Goal: Check status

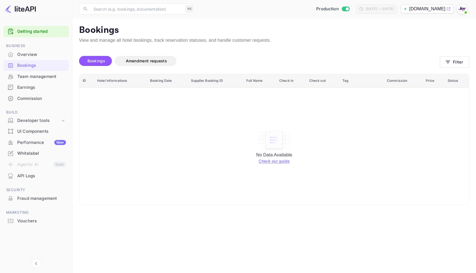
click at [32, 218] on div "Vouchers" at bounding box center [41, 221] width 49 height 6
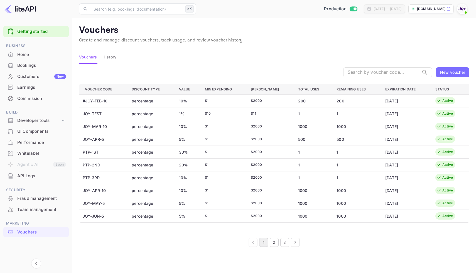
click at [278, 241] on button "2" at bounding box center [273, 242] width 9 height 9
click at [285, 239] on button "3" at bounding box center [284, 242] width 9 height 9
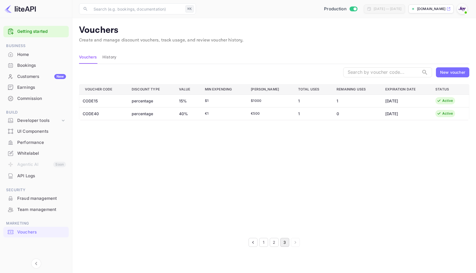
click at [252, 102] on td "$ 1000" at bounding box center [269, 100] width 47 height 13
click at [447, 101] on div "Active" at bounding box center [447, 100] width 11 height 5
click at [86, 100] on td "CODE15" at bounding box center [103, 100] width 48 height 13
click at [275, 243] on button "2" at bounding box center [273, 242] width 9 height 9
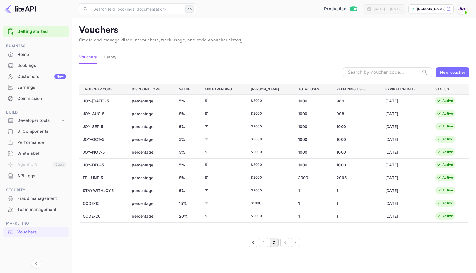
click at [265, 242] on button "1" at bounding box center [263, 242] width 9 height 9
click at [276, 242] on button "2" at bounding box center [273, 242] width 9 height 9
click at [285, 240] on button "3" at bounding box center [284, 242] width 9 height 9
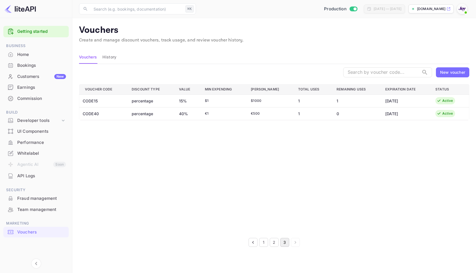
click at [364, 103] on td "1" at bounding box center [356, 100] width 49 height 13
click at [391, 98] on td "[DATE]" at bounding box center [405, 100] width 50 height 13
click at [274, 243] on button "2" at bounding box center [273, 242] width 9 height 9
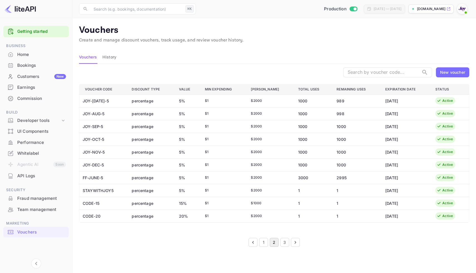
click at [282, 240] on button "3" at bounding box center [284, 242] width 9 height 9
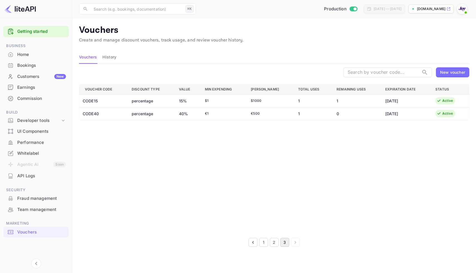
click at [107, 101] on td "CODE15" at bounding box center [103, 100] width 48 height 13
click at [90, 102] on td "CODE15" at bounding box center [103, 100] width 48 height 13
click at [88, 100] on td "CODE15" at bounding box center [103, 100] width 48 height 13
click at [26, 118] on div "Developer tools" at bounding box center [38, 120] width 43 height 6
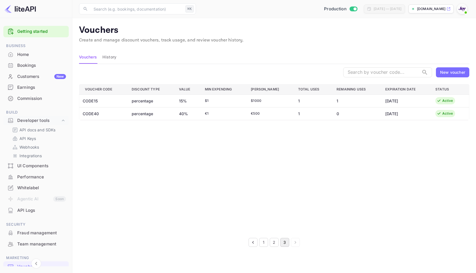
click at [50, 190] on div "Whitelabel" at bounding box center [41, 188] width 49 height 6
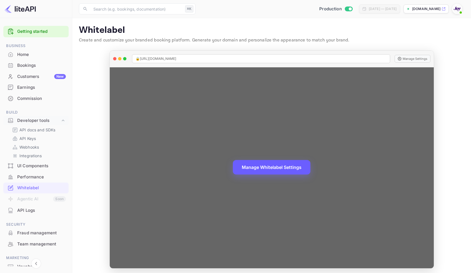
click at [281, 169] on button "Manage Whitelabel Settings" at bounding box center [272, 167] width 78 height 14
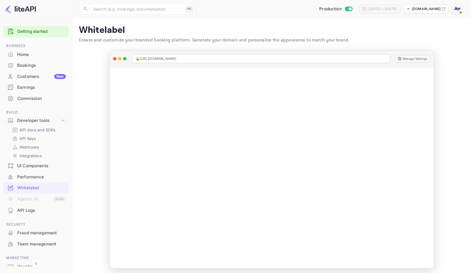
click at [24, 64] on div "Bookings" at bounding box center [41, 65] width 49 height 6
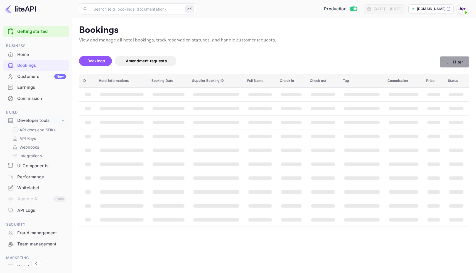
click at [463, 61] on button "Filter" at bounding box center [453, 61] width 29 height 11
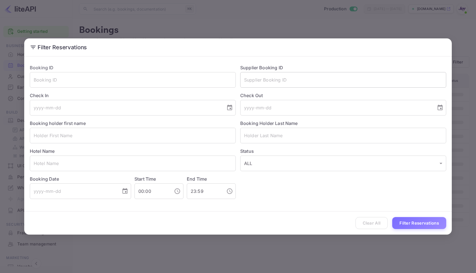
click at [341, 86] on input "text" at bounding box center [343, 80] width 206 height 16
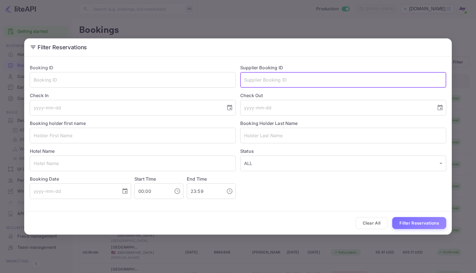
paste input "8748107"
type input "8748107"
click at [392, 217] on button "Filter Reservations" at bounding box center [419, 223] width 54 height 12
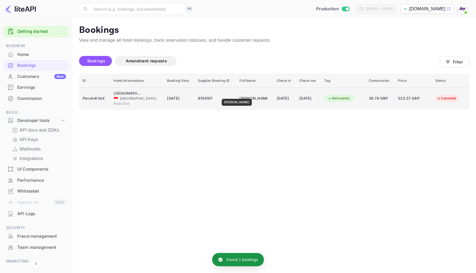
click at [242, 95] on div "[PERSON_NAME]" at bounding box center [253, 98] width 28 height 9
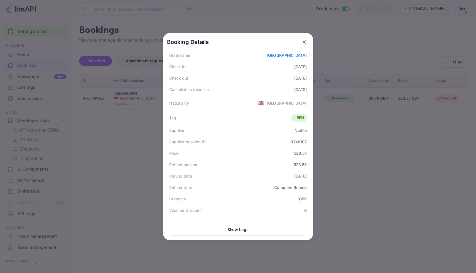
scroll to position [66, 0]
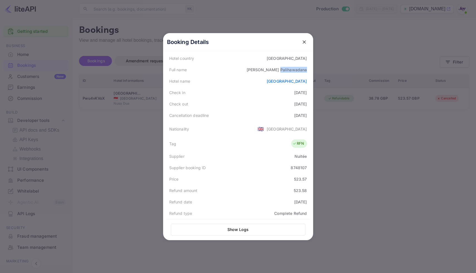
drag, startPoint x: 279, startPoint y: 68, endPoint x: 318, endPoint y: 74, distance: 39.9
click at [318, 74] on div "Booking Details Summary Timeline Message log Status CANCELLED Booking ID Pwu4vK…" at bounding box center [238, 136] width 168 height 273
copy div "Palihawadana"
click at [301, 39] on icon "close" at bounding box center [304, 42] width 6 height 6
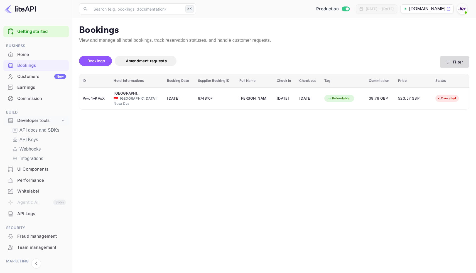
click at [443, 61] on button "Filter" at bounding box center [453, 61] width 29 height 11
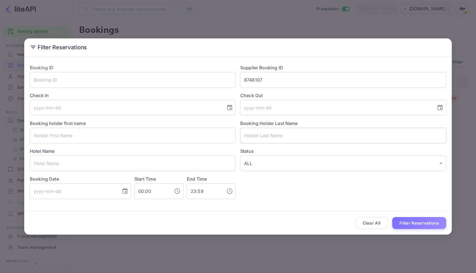
click at [256, 136] on input "text" at bounding box center [343, 136] width 206 height 16
paste input "Palihawadana"
type input "Palihawadana"
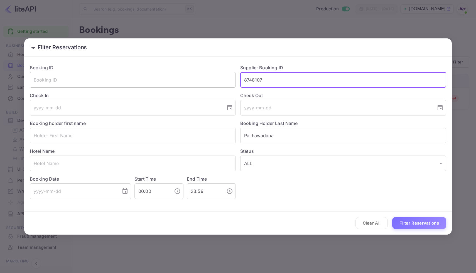
drag, startPoint x: 268, startPoint y: 82, endPoint x: 221, endPoint y: 79, distance: 47.1
click at [221, 79] on div "Booking ID ​ Supplier Booking ID 8748107 ​ Check In ​ Check Out ​ Booking holde…" at bounding box center [235, 129] width 421 height 139
click at [431, 225] on button "Filter Reservations" at bounding box center [419, 223] width 54 height 12
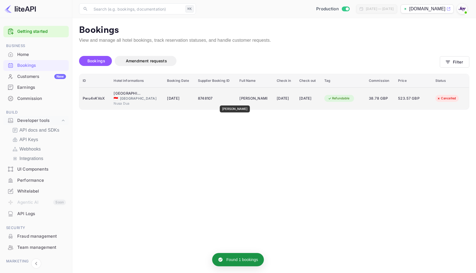
click at [241, 102] on div "[PERSON_NAME]" at bounding box center [253, 98] width 28 height 9
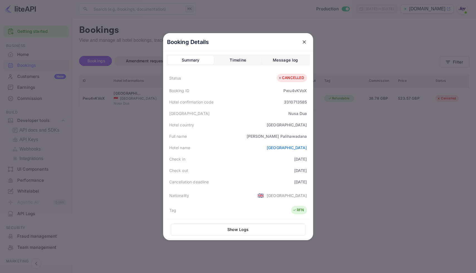
click at [226, 229] on button "Show Logs" at bounding box center [238, 230] width 134 height 12
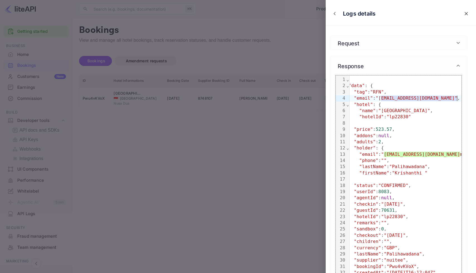
scroll to position [0, 13]
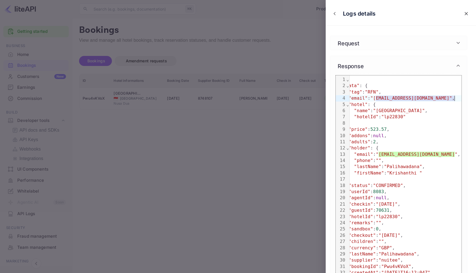
drag, startPoint x: 389, startPoint y: 98, endPoint x: 454, endPoint y: 100, distance: 65.7
click at [452, 100] on span ""[EMAIL_ADDRESS][DOMAIN_NAME]"" at bounding box center [410, 97] width 81 height 5
copy span "[EMAIL_ADDRESS][DOMAIN_NAME]"
